Goal: Information Seeking & Learning: Understand process/instructions

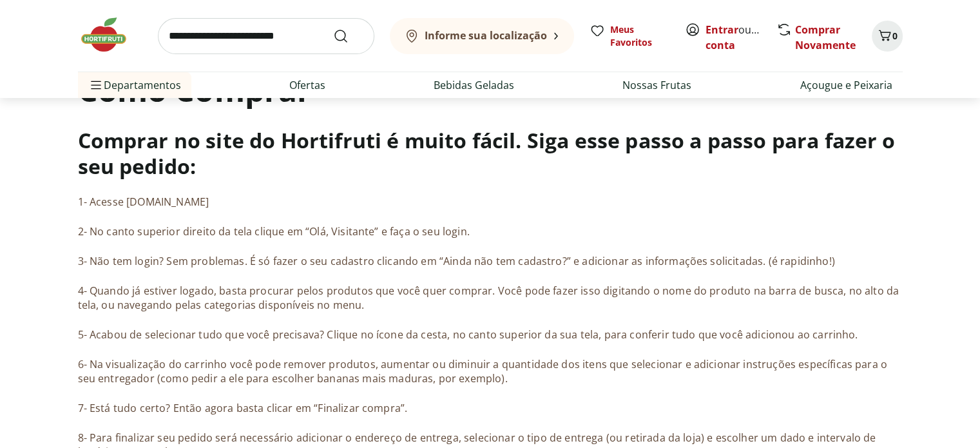
drag, startPoint x: 211, startPoint y: 204, endPoint x: 125, endPoint y: 197, distance: 86.6
click at [125, 197] on p "1- Acesse hortifruti.com.br" at bounding box center [490, 202] width 825 height 14
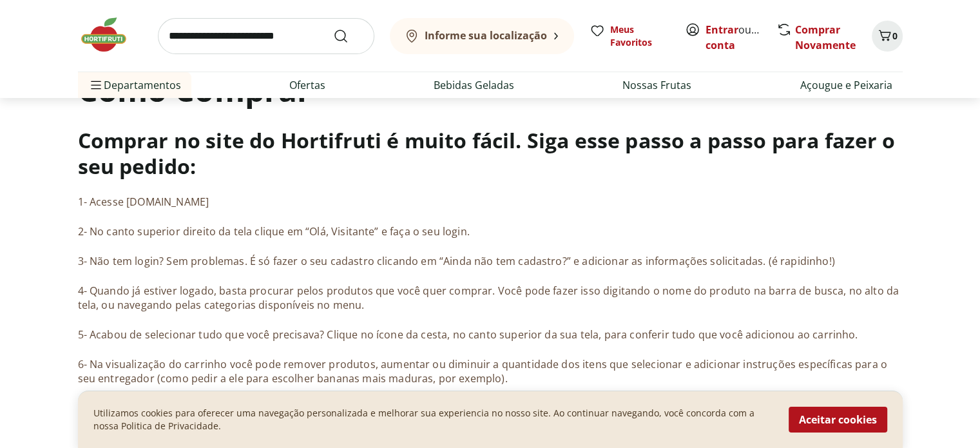
copy p "hortifruti.com.br"
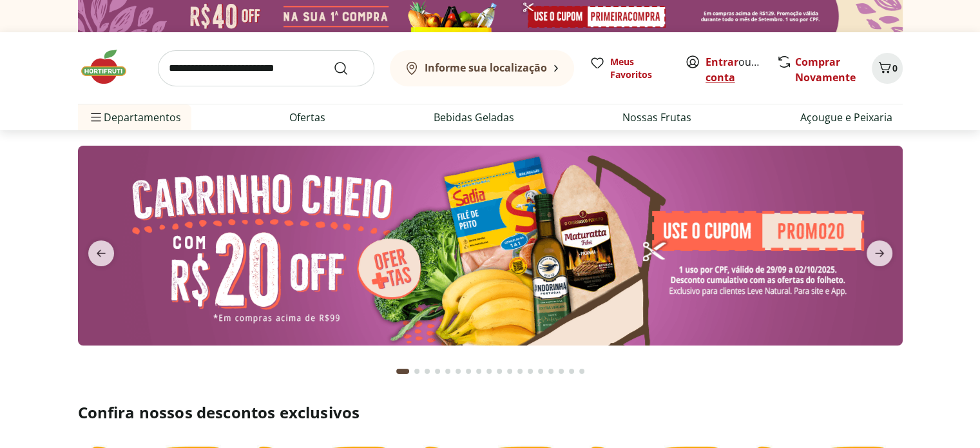
click at [736, 75] on link "Criar conta" at bounding box center [740, 70] width 71 height 30
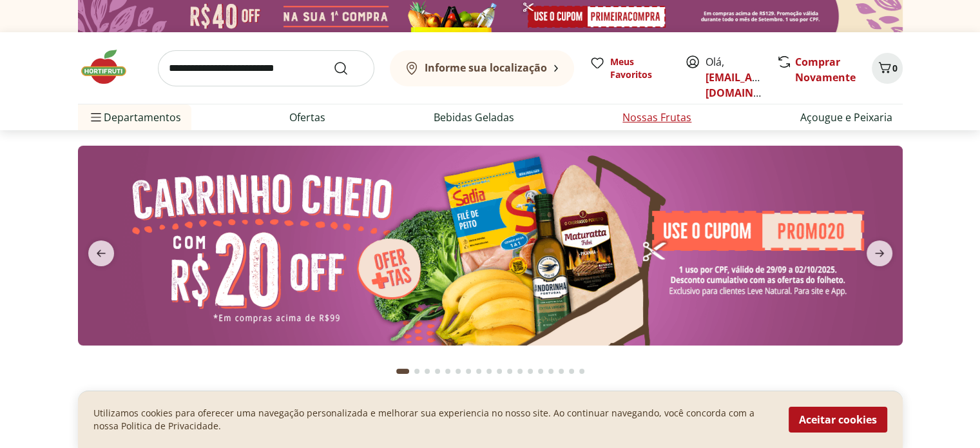
click at [631, 120] on link "Nossas Frutas" at bounding box center [656, 117] width 69 height 15
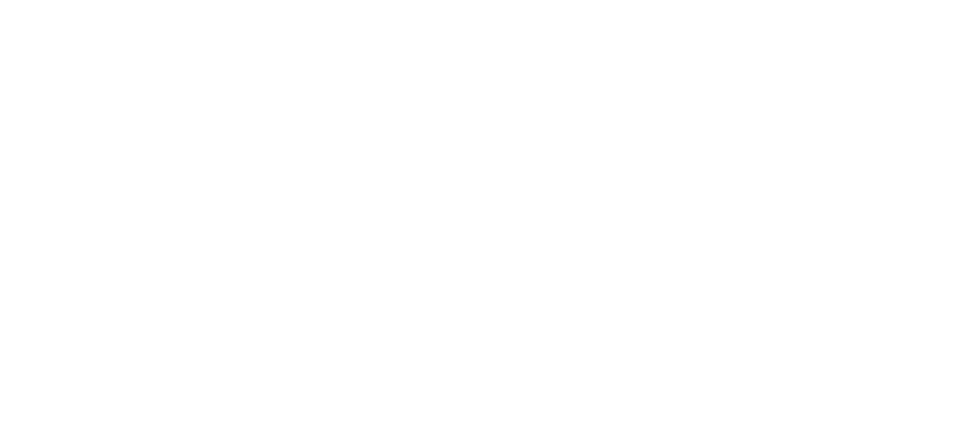
select select "**********"
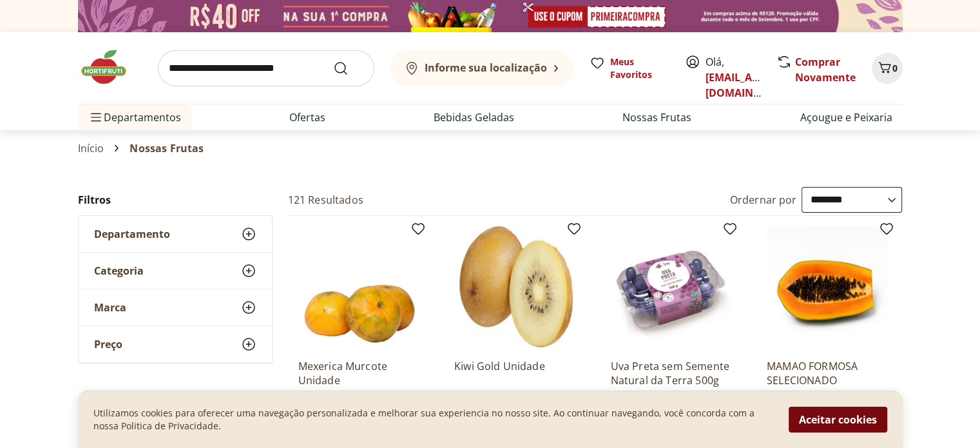
click at [828, 425] on button "Aceitar cookies" at bounding box center [837, 419] width 99 height 26
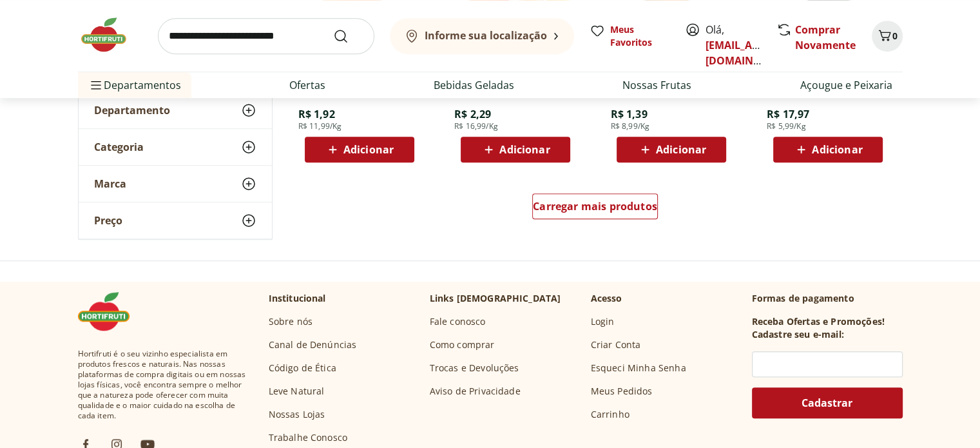
scroll to position [902, 0]
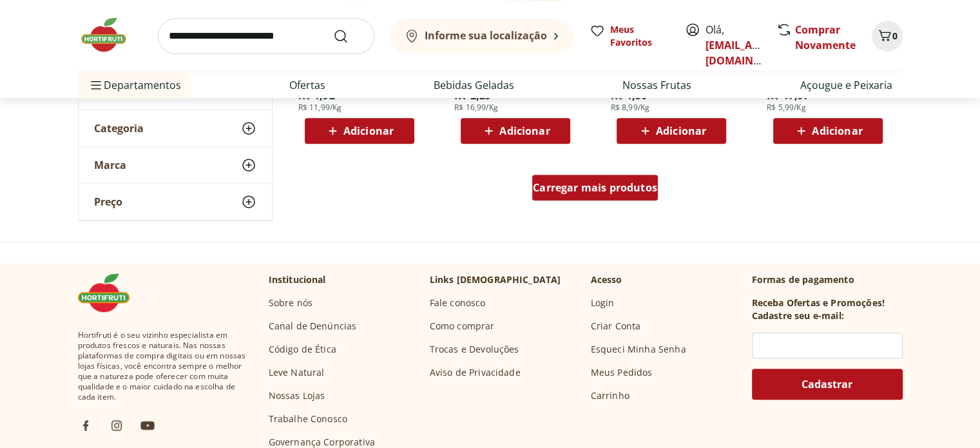
click at [580, 193] on span "Carregar mais produtos" at bounding box center [595, 187] width 124 height 10
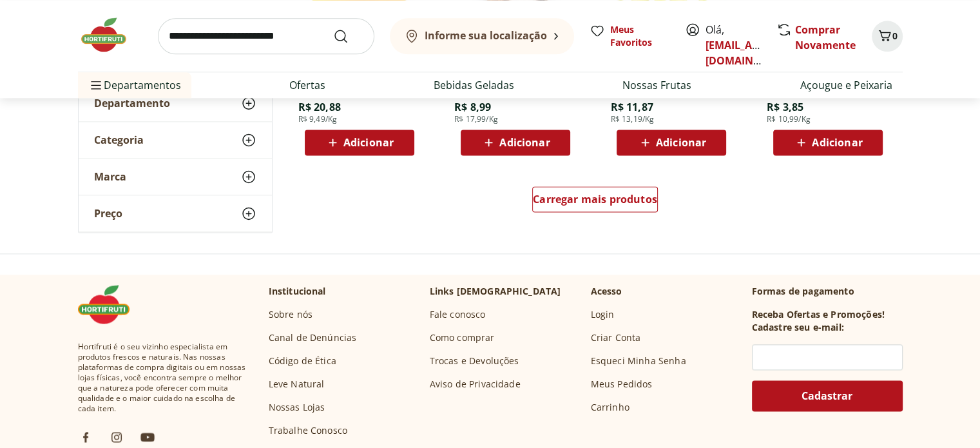
scroll to position [1739, 0]
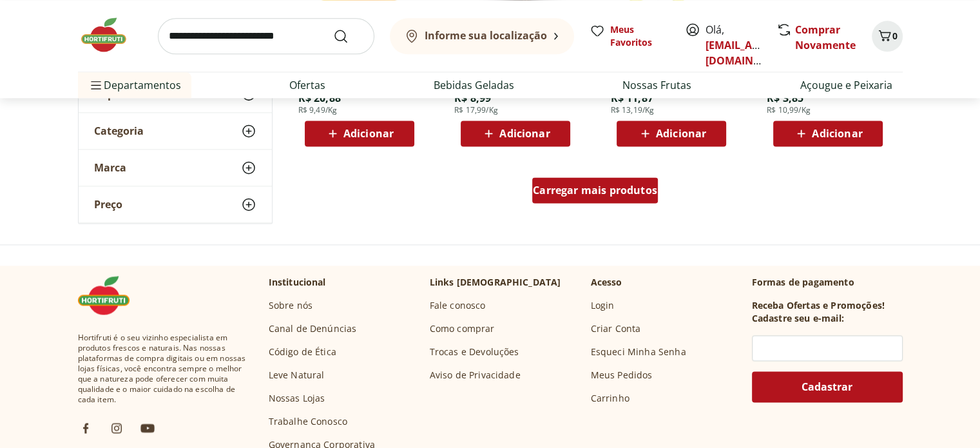
click at [649, 195] on span "Carregar mais produtos" at bounding box center [595, 190] width 124 height 10
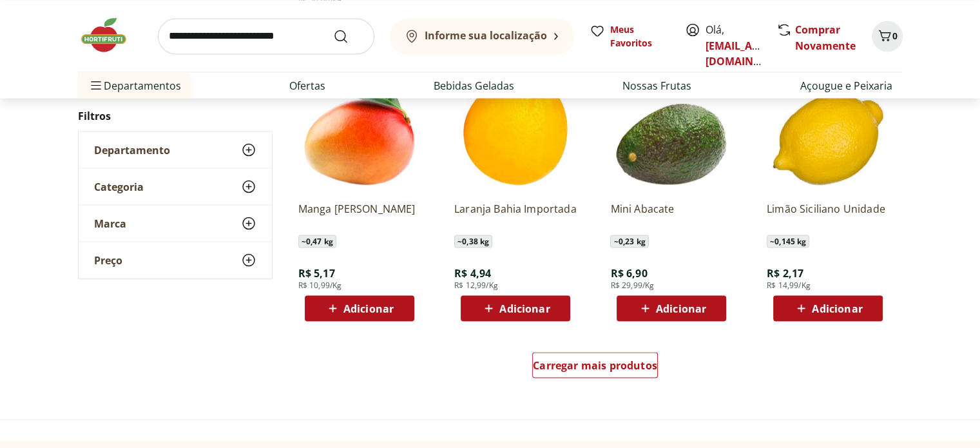
scroll to position [2383, 0]
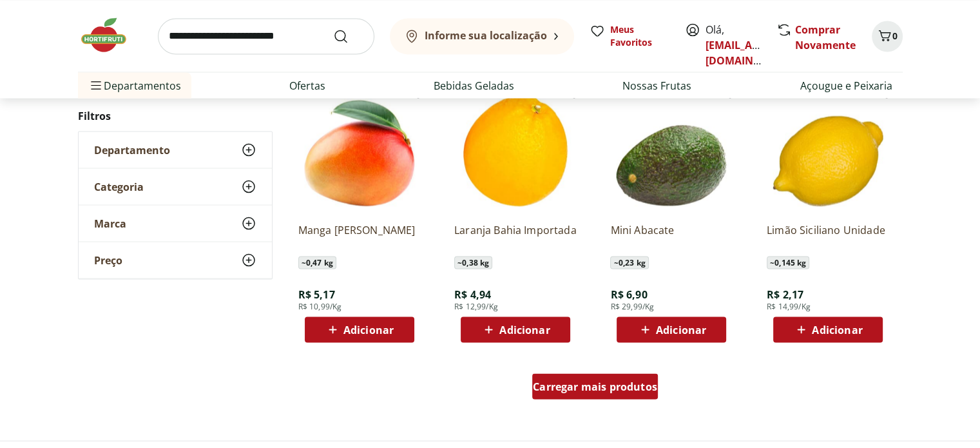
click at [587, 385] on span "Carregar mais produtos" at bounding box center [595, 386] width 124 height 10
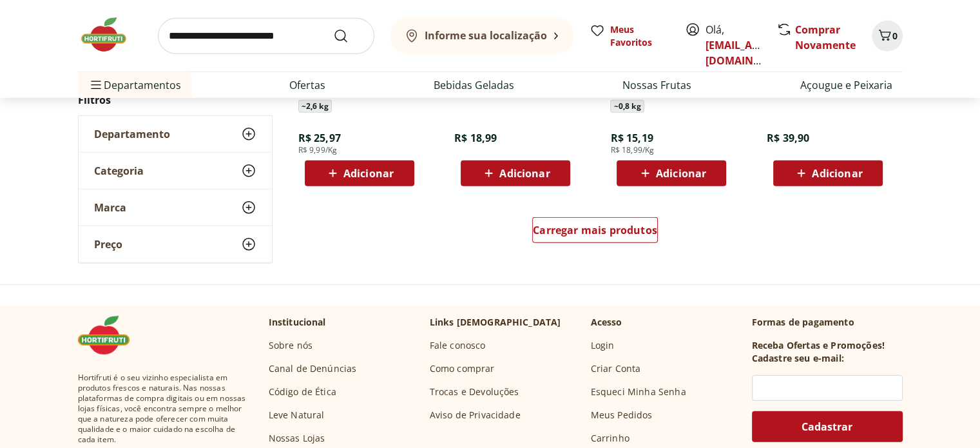
scroll to position [3414, 0]
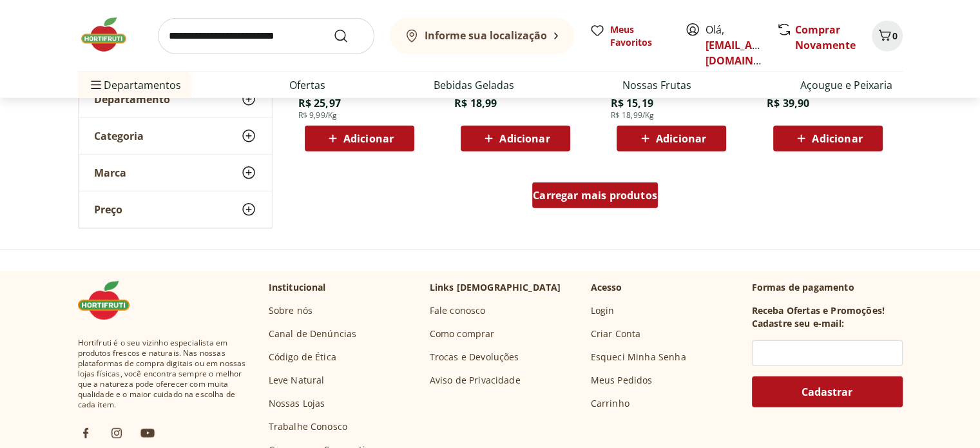
click at [615, 206] on div "Carregar mais produtos" at bounding box center [595, 195] width 126 height 26
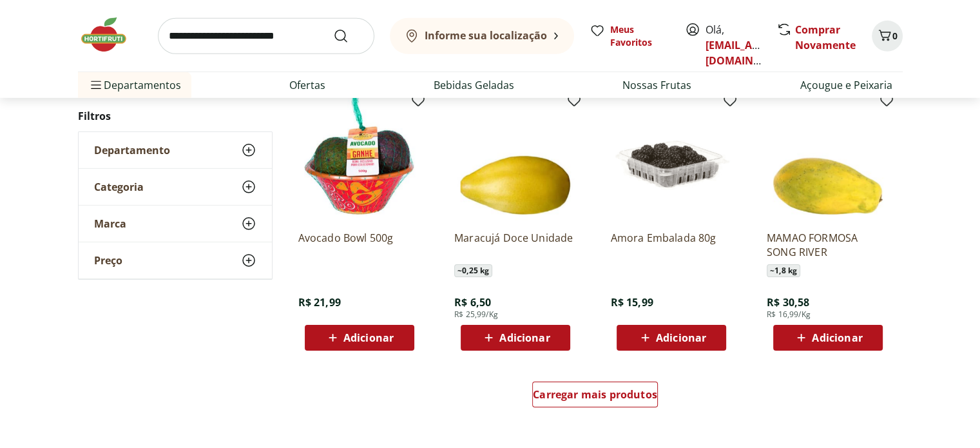
scroll to position [4058, 0]
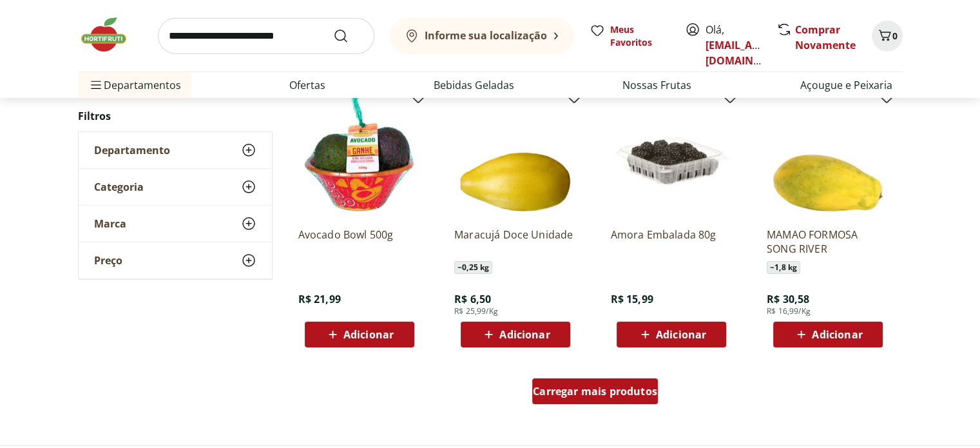
drag, startPoint x: 614, startPoint y: 384, endPoint x: 630, endPoint y: 321, distance: 65.2
click at [615, 383] on div "Carregar mais produtos" at bounding box center [595, 391] width 126 height 26
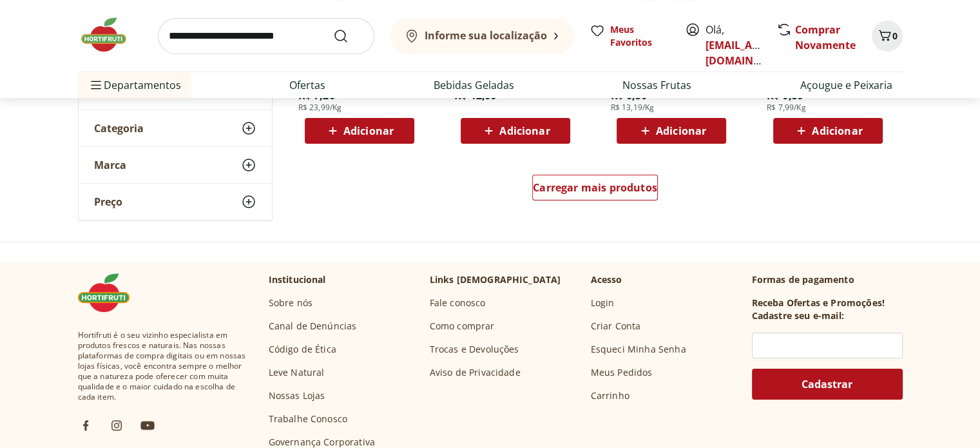
scroll to position [5153, 0]
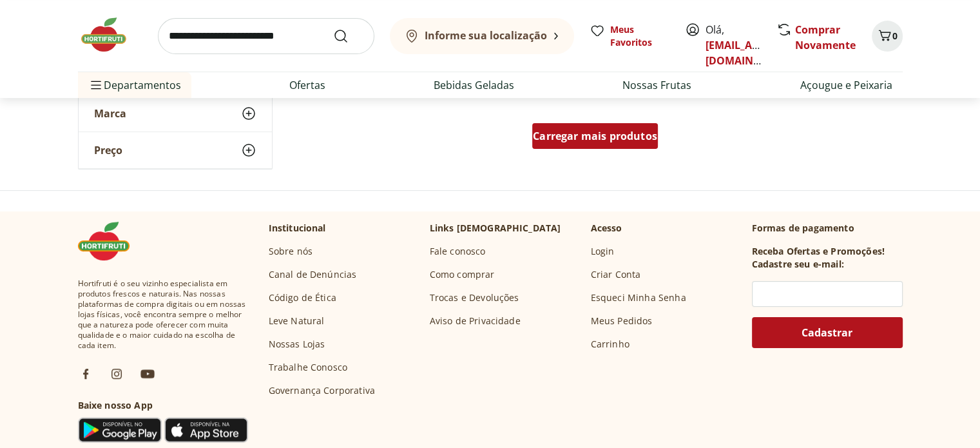
click at [609, 124] on div "Carregar mais produtos" at bounding box center [595, 136] width 126 height 26
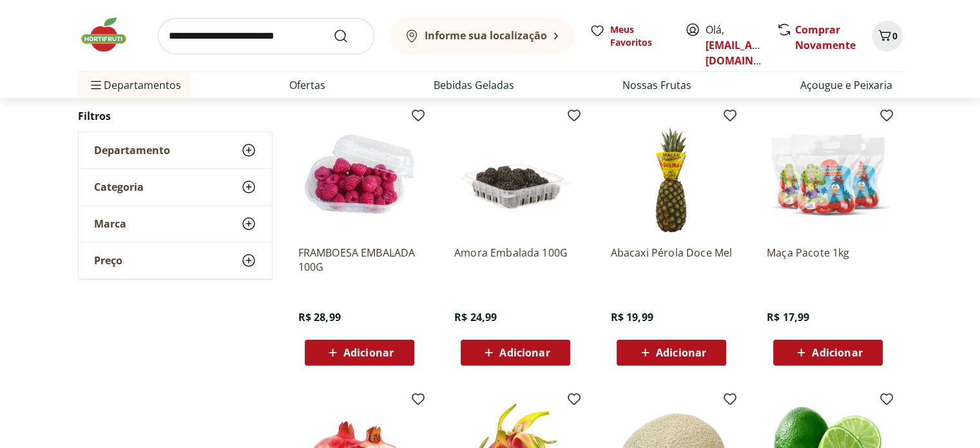
drag, startPoint x: 833, startPoint y: 203, endPoint x: 935, endPoint y: 153, distance: 113.2
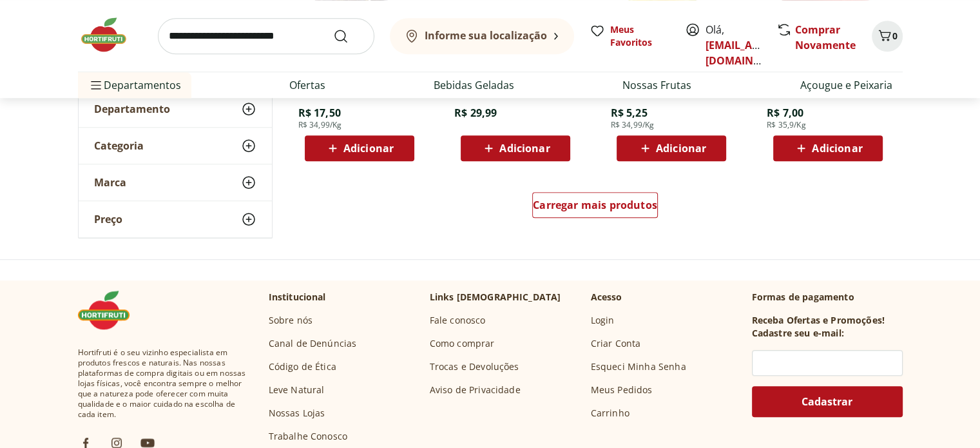
scroll to position [5926, 0]
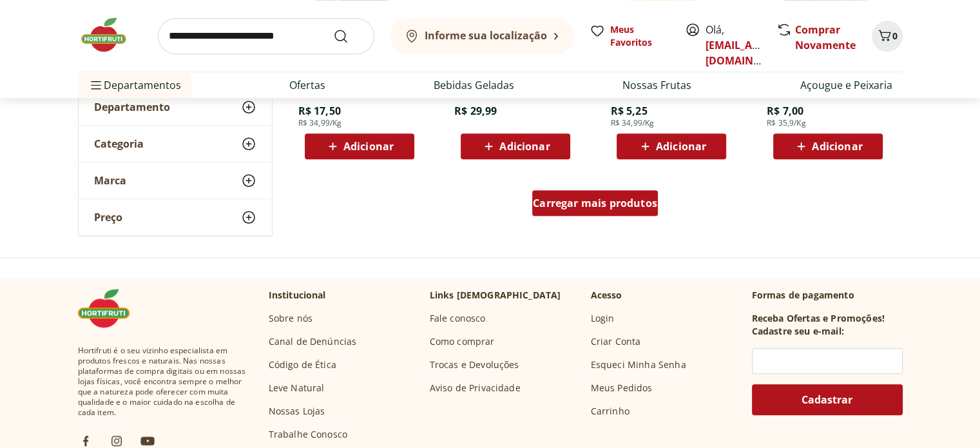
click at [610, 213] on div "Carregar mais produtos" at bounding box center [595, 203] width 126 height 26
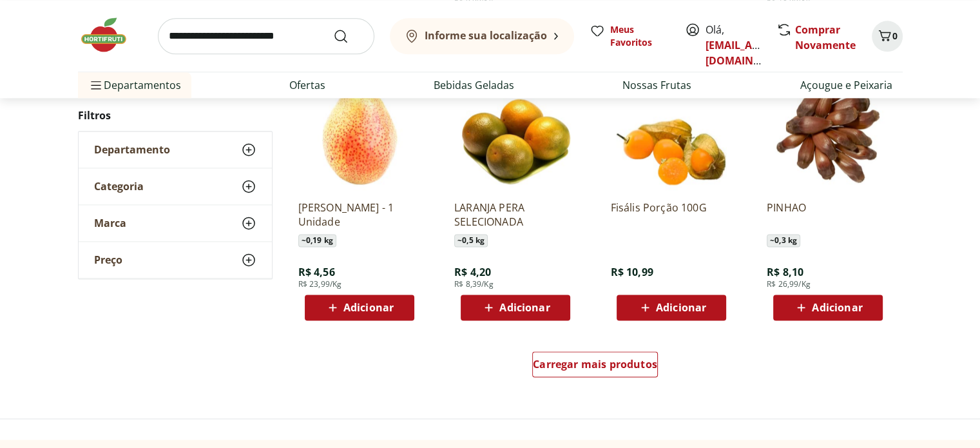
scroll to position [6635, 0]
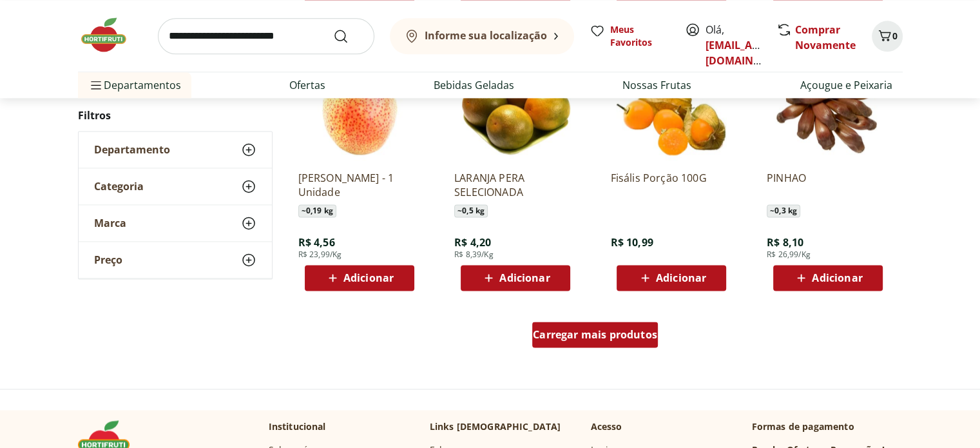
click at [548, 332] on span "Carregar mais produtos" at bounding box center [595, 334] width 124 height 10
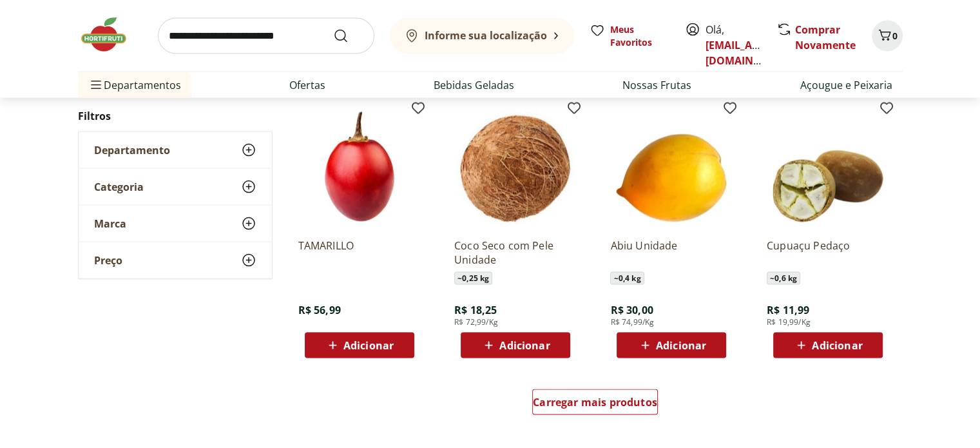
scroll to position [7408, 0]
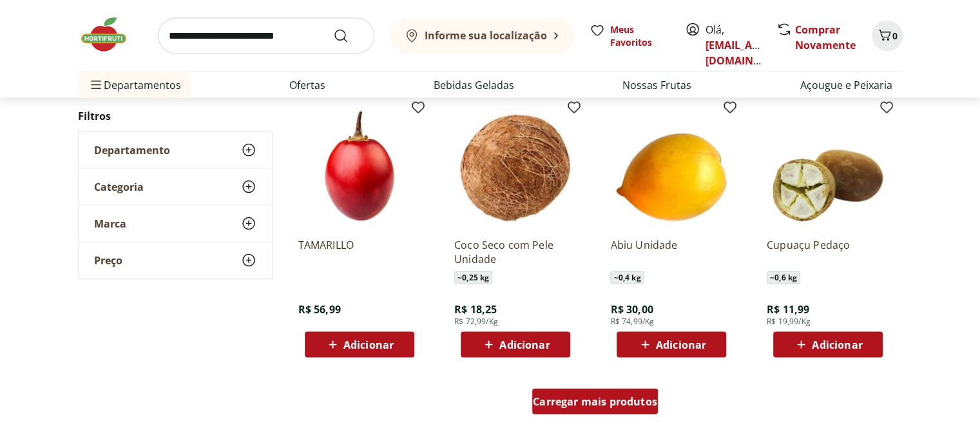
click at [580, 392] on div "Carregar mais produtos" at bounding box center [595, 401] width 126 height 26
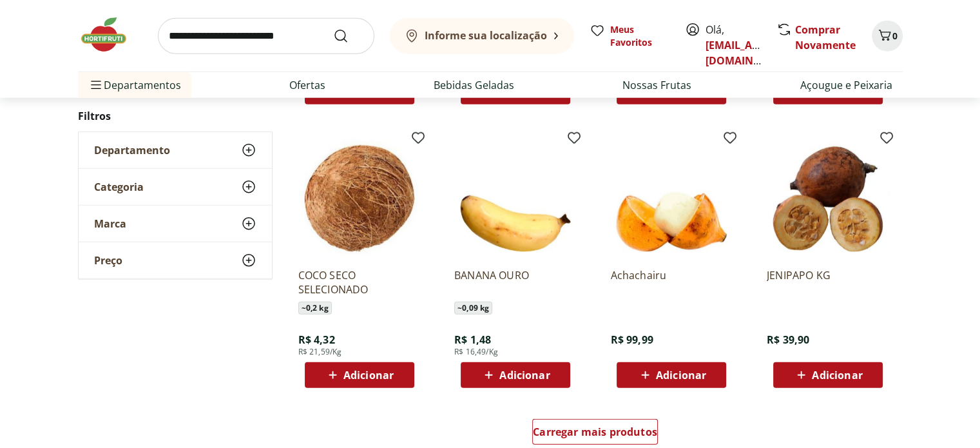
scroll to position [8246, 0]
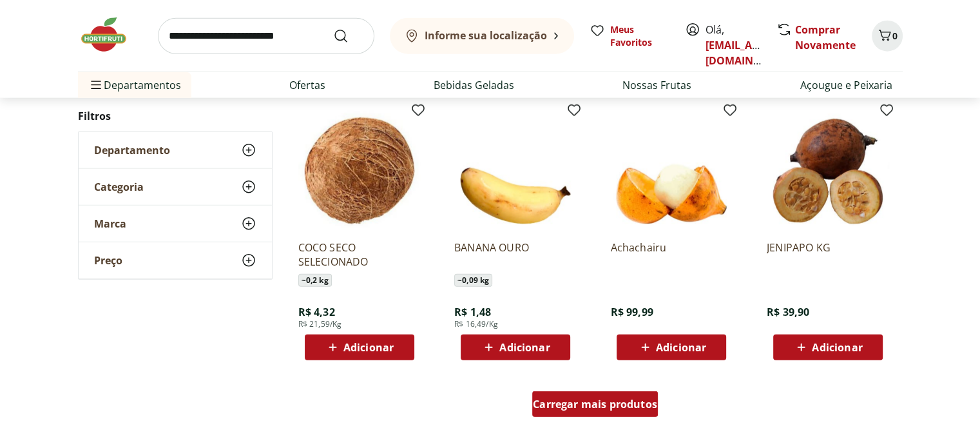
click at [627, 406] on span "Carregar mais produtos" at bounding box center [595, 404] width 124 height 10
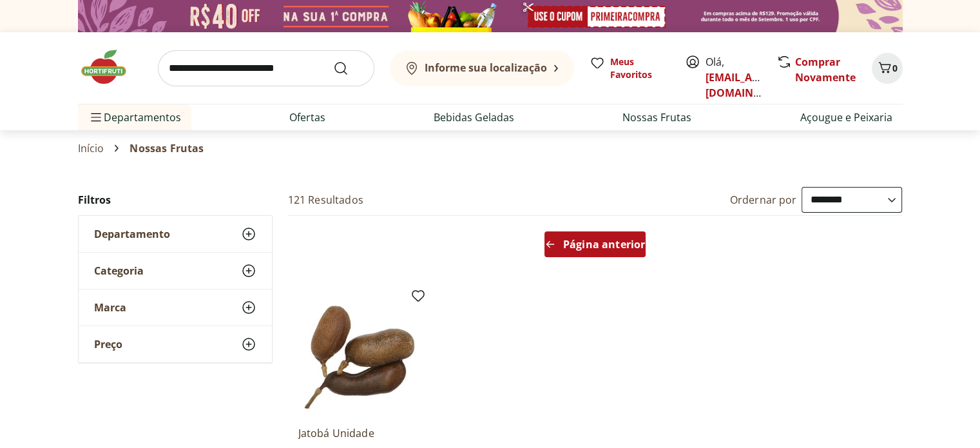
drag, startPoint x: 606, startPoint y: 220, endPoint x: 603, endPoint y: 236, distance: 16.9
click at [603, 233] on div "Página anterior" at bounding box center [595, 247] width 625 height 62
click at [600, 247] on span "Página anterior" at bounding box center [604, 244] width 82 height 10
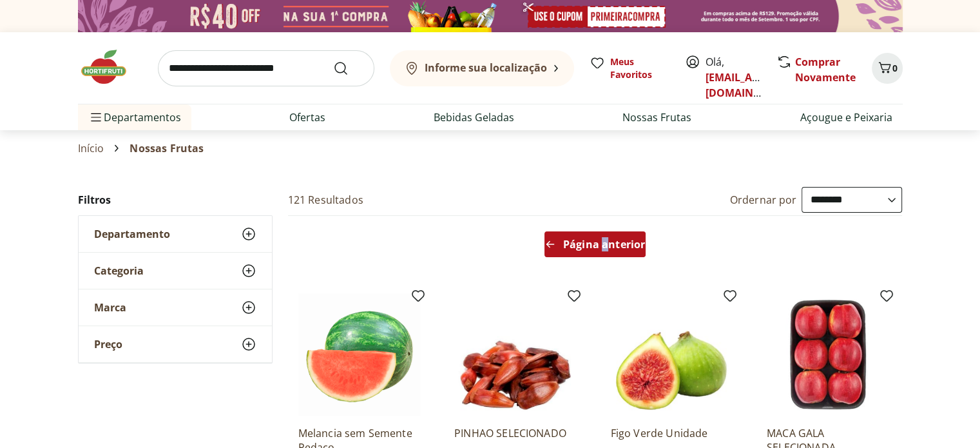
click at [582, 249] on span "Página anterior" at bounding box center [604, 244] width 82 height 10
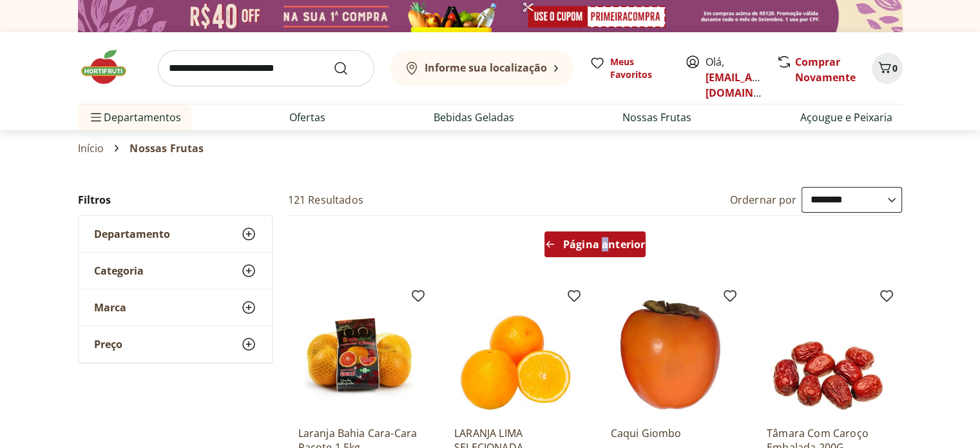
click at [587, 249] on span "Página anterior" at bounding box center [604, 244] width 82 height 10
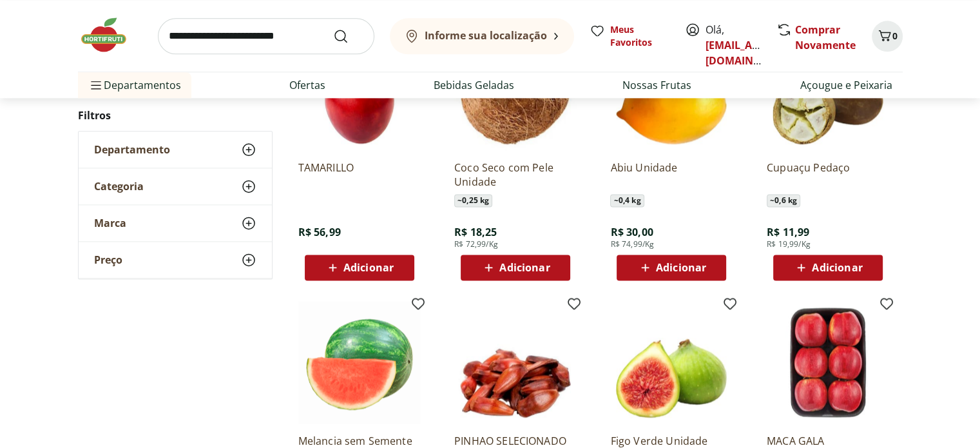
scroll to position [1868, 0]
